Goal: Complete application form

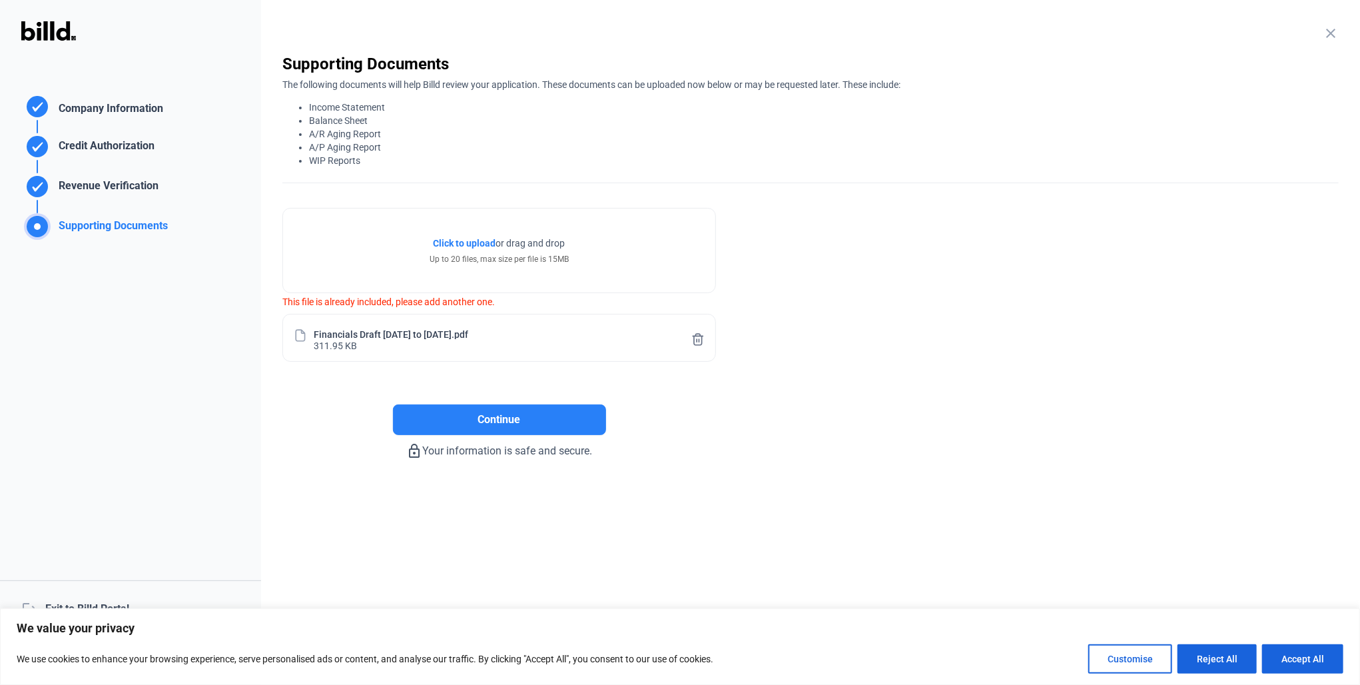
click at [463, 234] on div "Click to upload Tap to upload or drag and drop Up to 20 files, max size per fil…" at bounding box center [499, 250] width 432 height 84
click at [467, 247] on span "Click to upload" at bounding box center [465, 243] width 63 height 11
click at [792, 178] on div "close Supporting Documents The following documents will help Billd review your …" at bounding box center [810, 118] width 1056 height 130
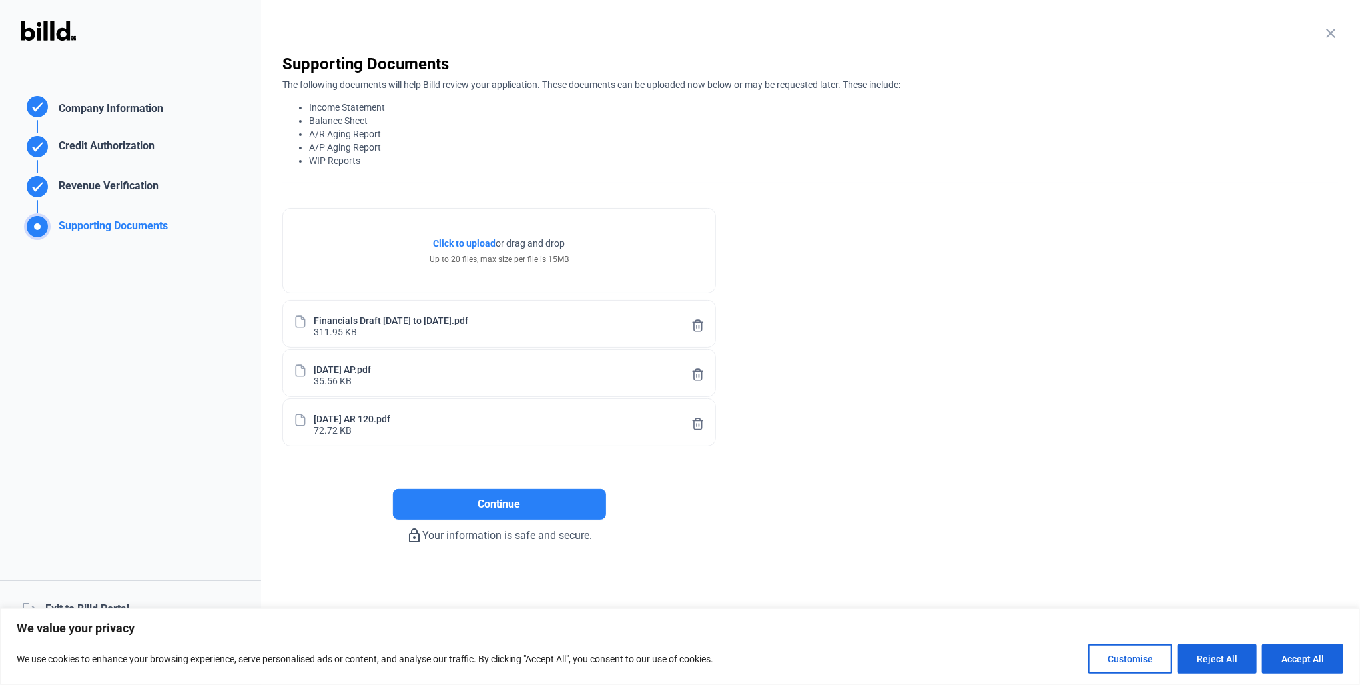
click at [659, 95] on div "The following documents will help Billd review your application. These document…" at bounding box center [810, 121] width 1056 height 93
click at [504, 508] on span "Continue" at bounding box center [499, 504] width 43 height 16
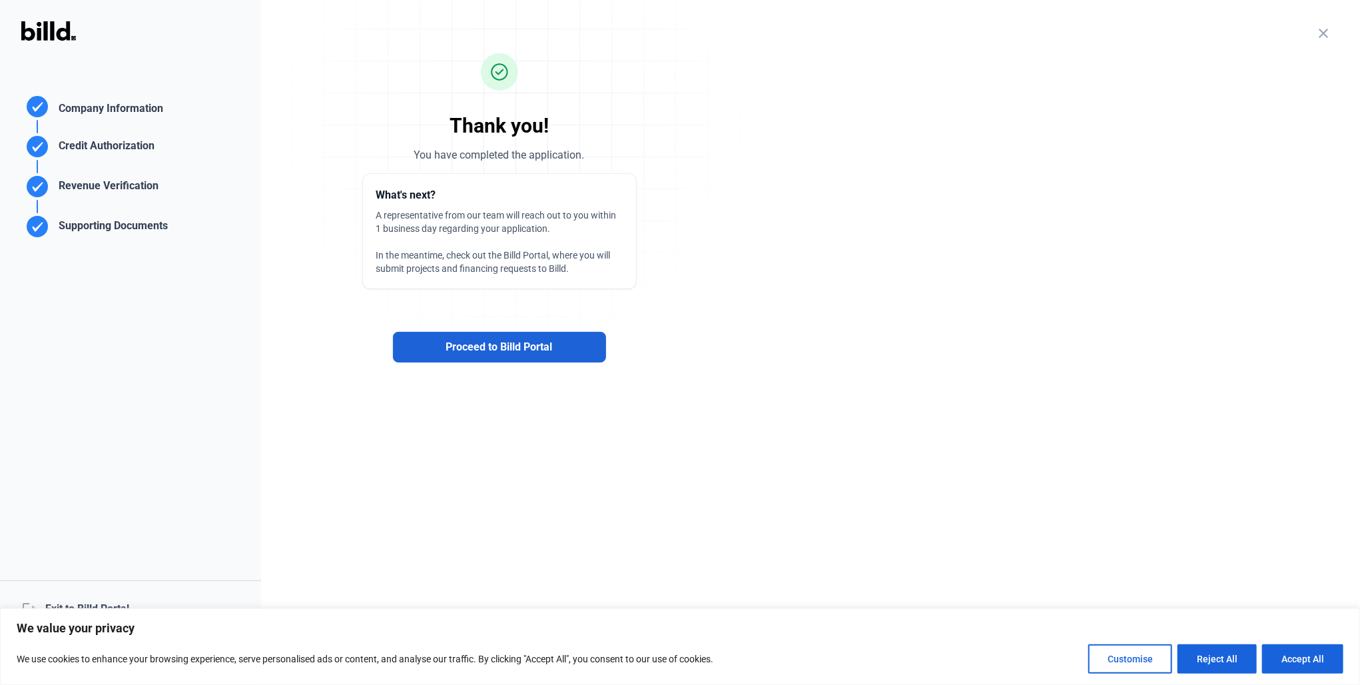
click at [477, 346] on span "Proceed to Billd Portal" at bounding box center [499, 347] width 107 height 16
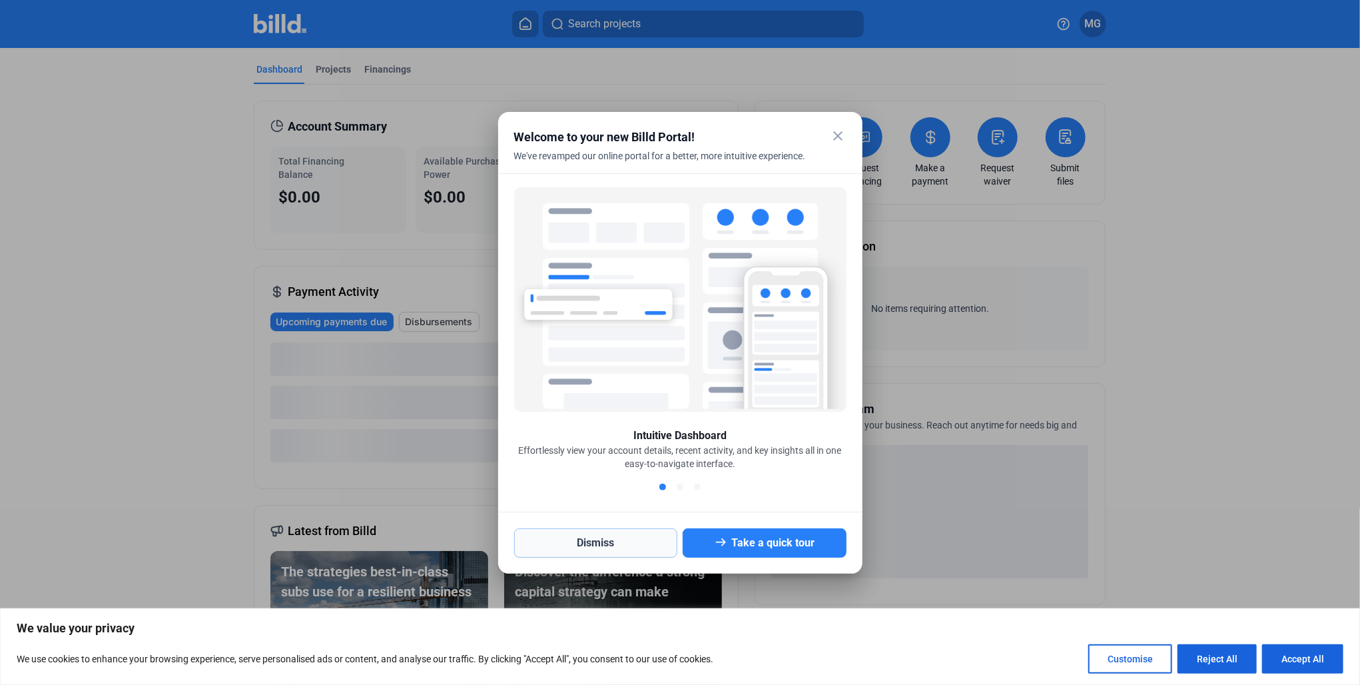
click at [582, 545] on button "Dismiss" at bounding box center [596, 542] width 164 height 29
